Goal: Information Seeking & Learning: Learn about a topic

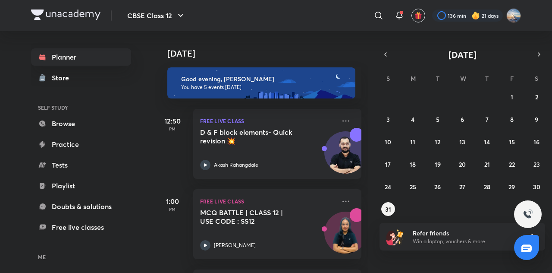
scroll to position [240, 0]
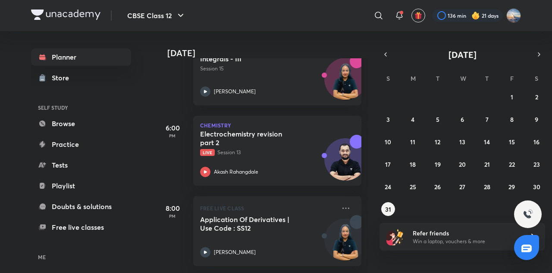
click at [286, 18] on div "​" at bounding box center [308, 15] width 159 height 21
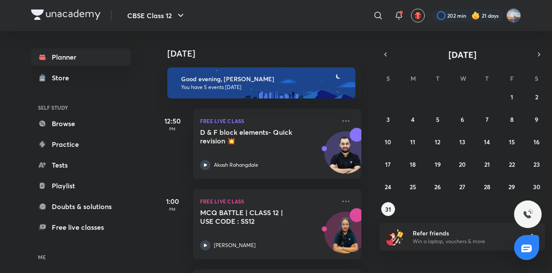
scroll to position [240, 0]
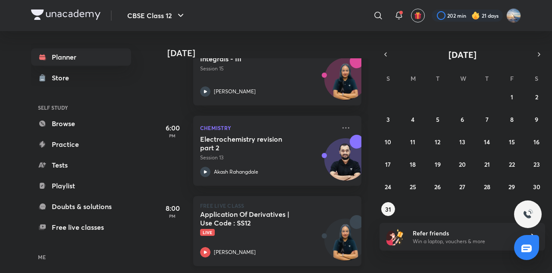
click at [274, 212] on h5 "Application Of Derivatives | Use Code : SS12" at bounding box center [253, 218] width 107 height 17
click at [277, 18] on div "​" at bounding box center [307, 15] width 159 height 21
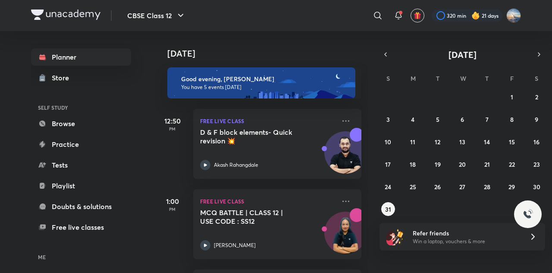
scroll to position [240, 0]
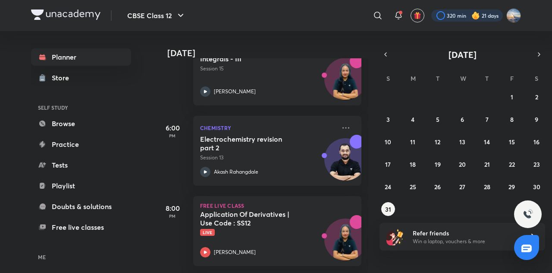
click at [468, 18] on div at bounding box center [467, 15] width 72 height 12
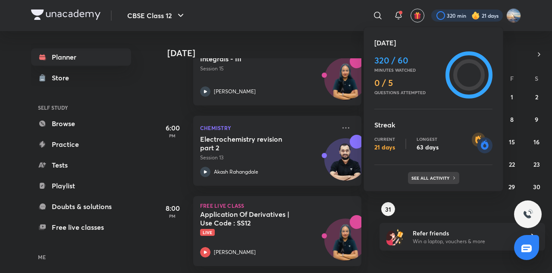
click at [439, 176] on p "See all activity" at bounding box center [432, 177] width 40 height 5
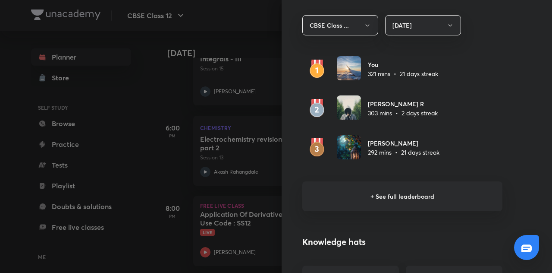
scroll to position [513, 0]
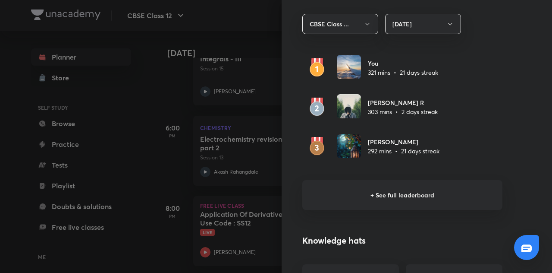
click at [393, 199] on h6 "+ See full leaderboard" at bounding box center [402, 195] width 200 height 30
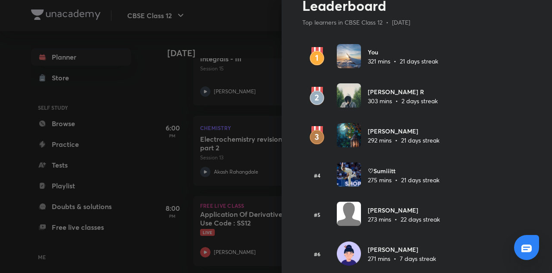
scroll to position [0, 0]
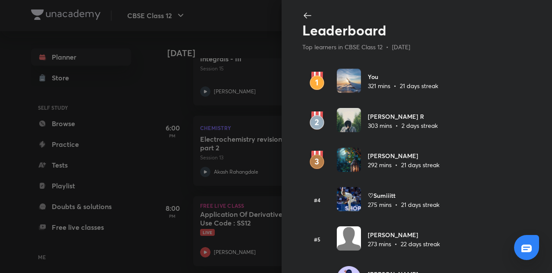
click at [302, 15] on icon at bounding box center [307, 15] width 10 height 10
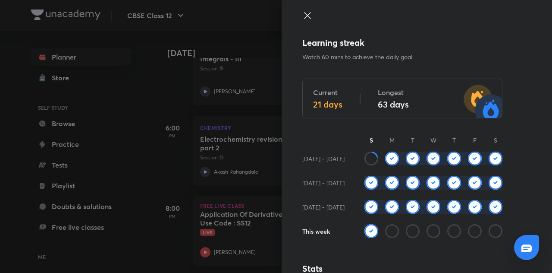
click at [304, 15] on icon at bounding box center [307, 15] width 6 height 6
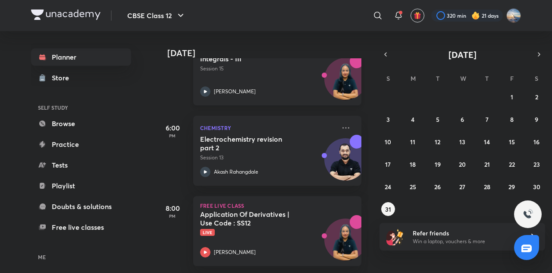
click at [283, 86] on div "[PERSON_NAME]" at bounding box center [267, 91] width 135 height 10
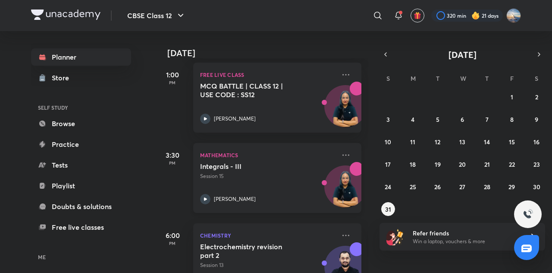
scroll to position [126, 0]
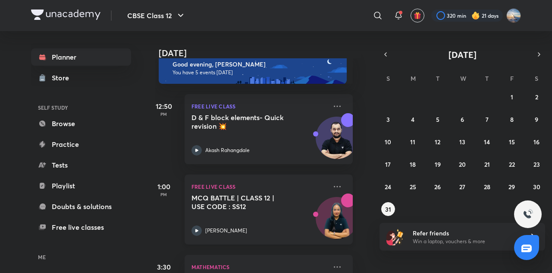
scroll to position [0, 9]
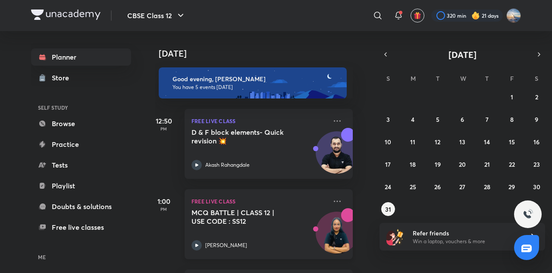
click at [269, 211] on h5 "MCQ BATTLE | CLASS 12 | USE CODE : SS12" at bounding box center [245, 216] width 107 height 17
click at [221, 228] on div "MCQ BATTLE | CLASS 12 | USE CODE : SS12 Shivani Sharma" at bounding box center [259, 229] width 135 height 42
